Goal: Information Seeking & Learning: Learn about a topic

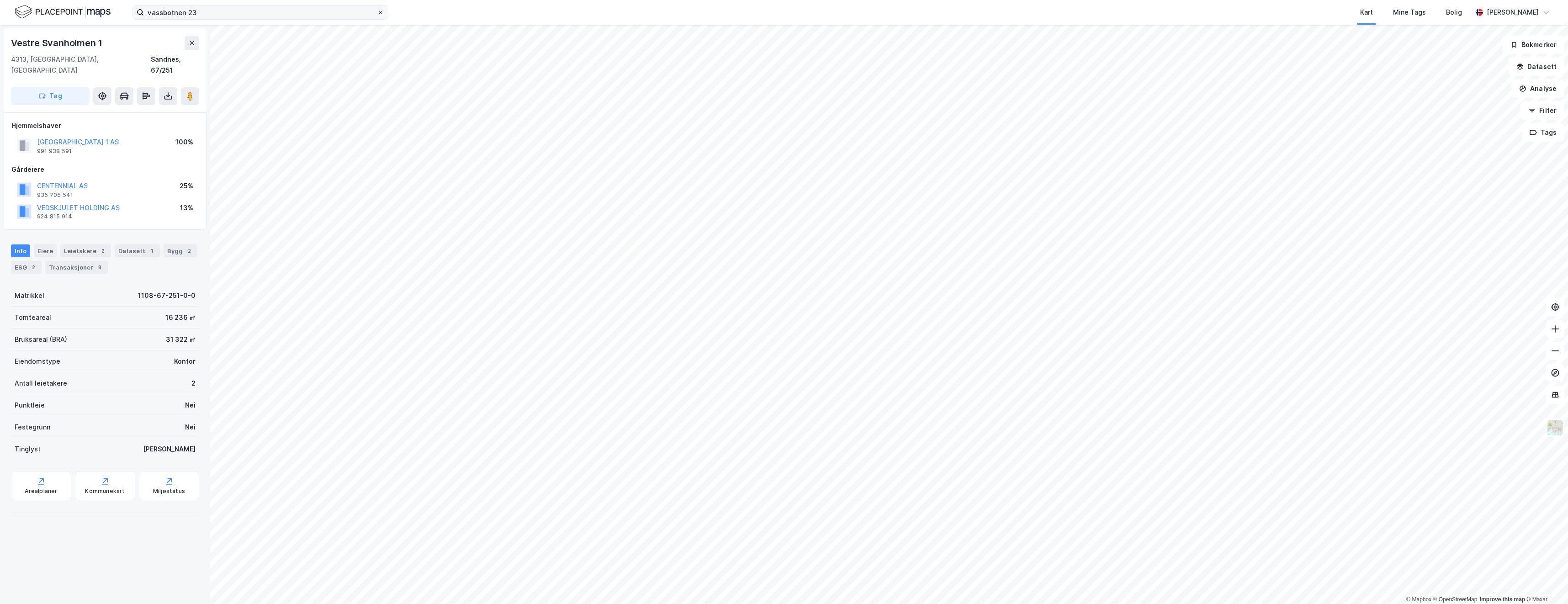
click at [382, 12] on icon at bounding box center [380, 12] width 5 height 5
click at [377, 12] on input "vassbotnen 23" at bounding box center [260, 12] width 233 height 14
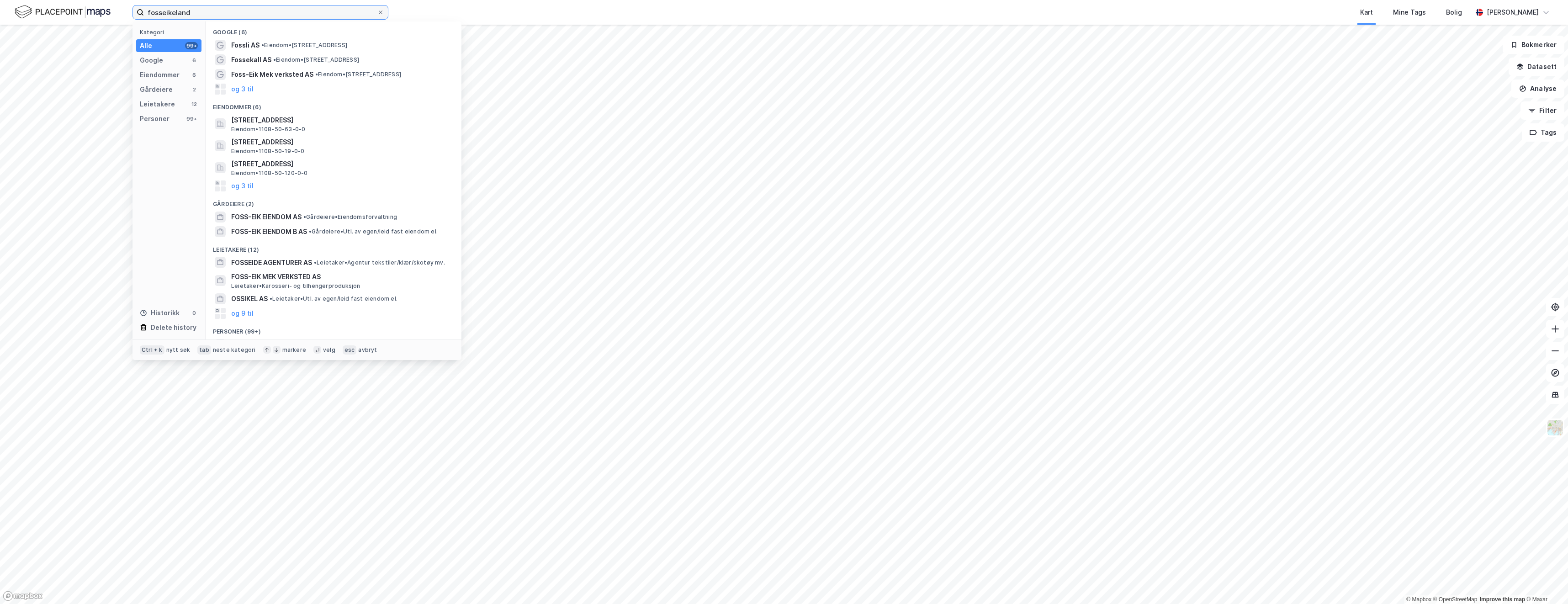
type input "fosseikeland"
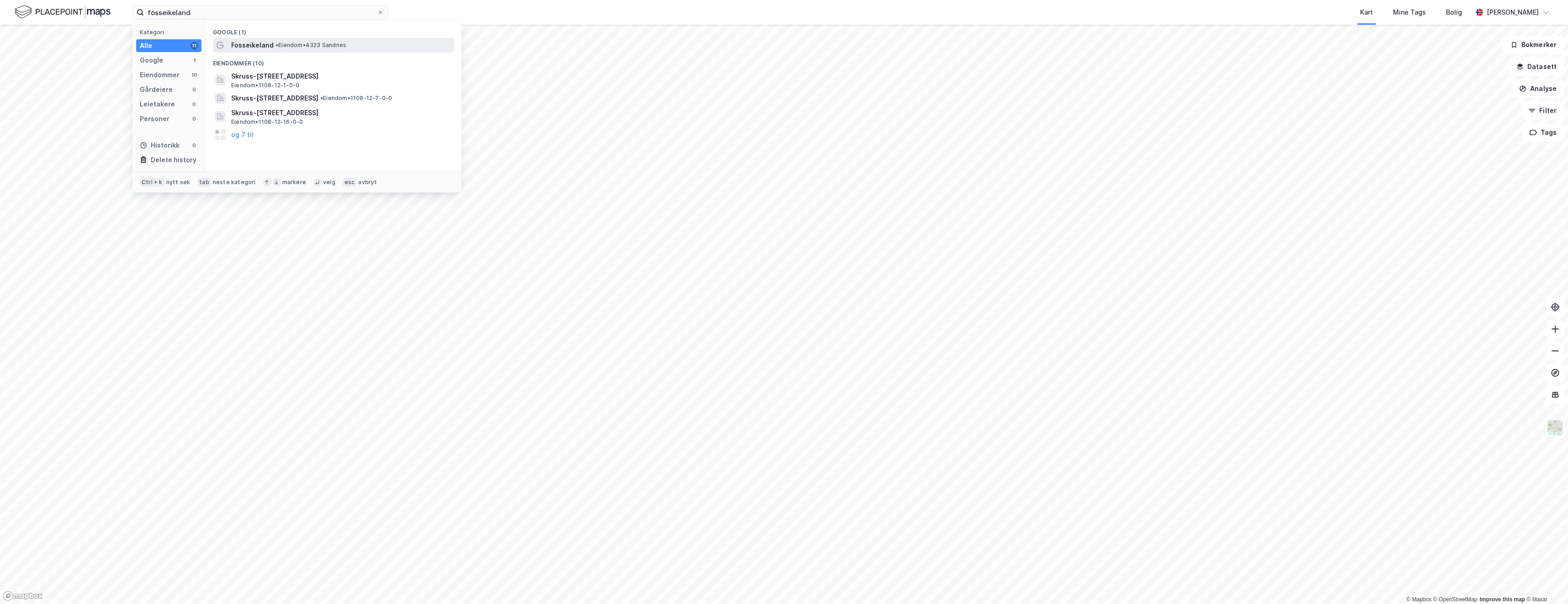
click at [349, 43] on div "Fosseikeland • Eiendom • 4323 [GEOGRAPHIC_DATA]" at bounding box center [341, 45] width 221 height 11
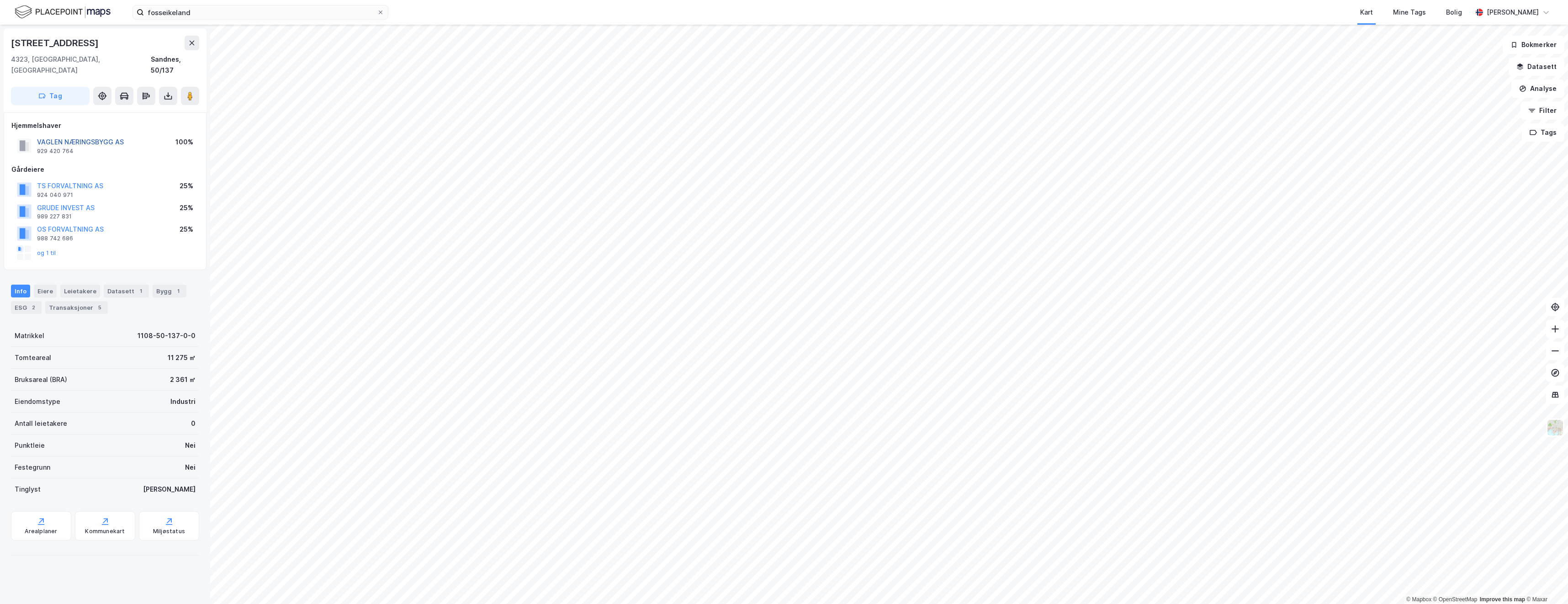
click at [0, 0] on button "VAGLEN NÆRINGSBYGG AS" at bounding box center [0, 0] width 0 height 0
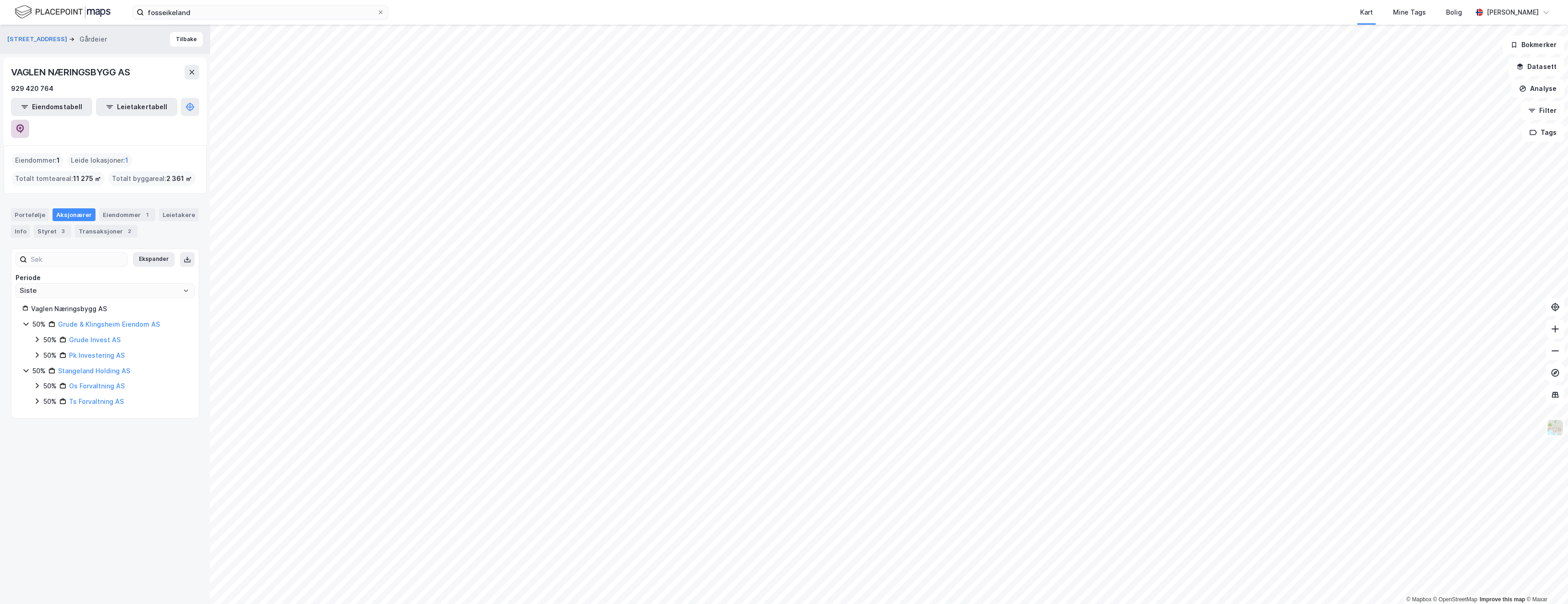
click at [29, 120] on button at bounding box center [20, 129] width 18 height 18
